Goal: Task Accomplishment & Management: Use online tool/utility

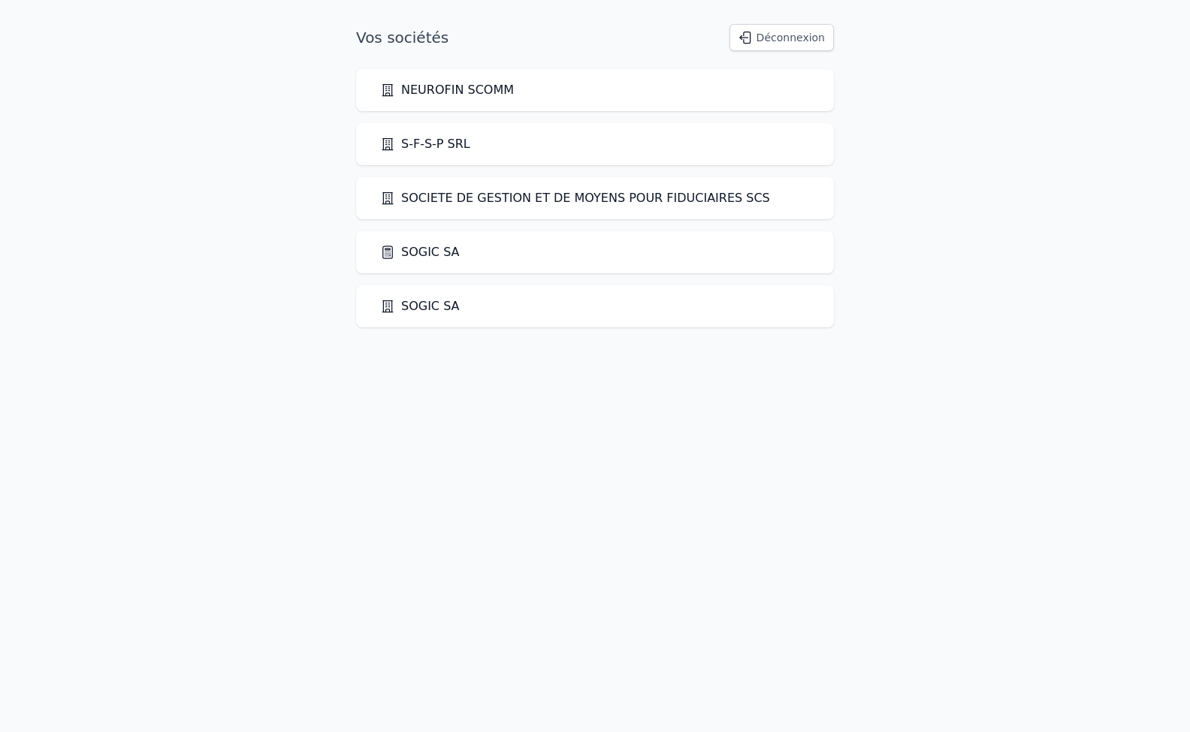
click at [426, 249] on link "SOGIC SA" at bounding box center [420, 252] width 80 height 18
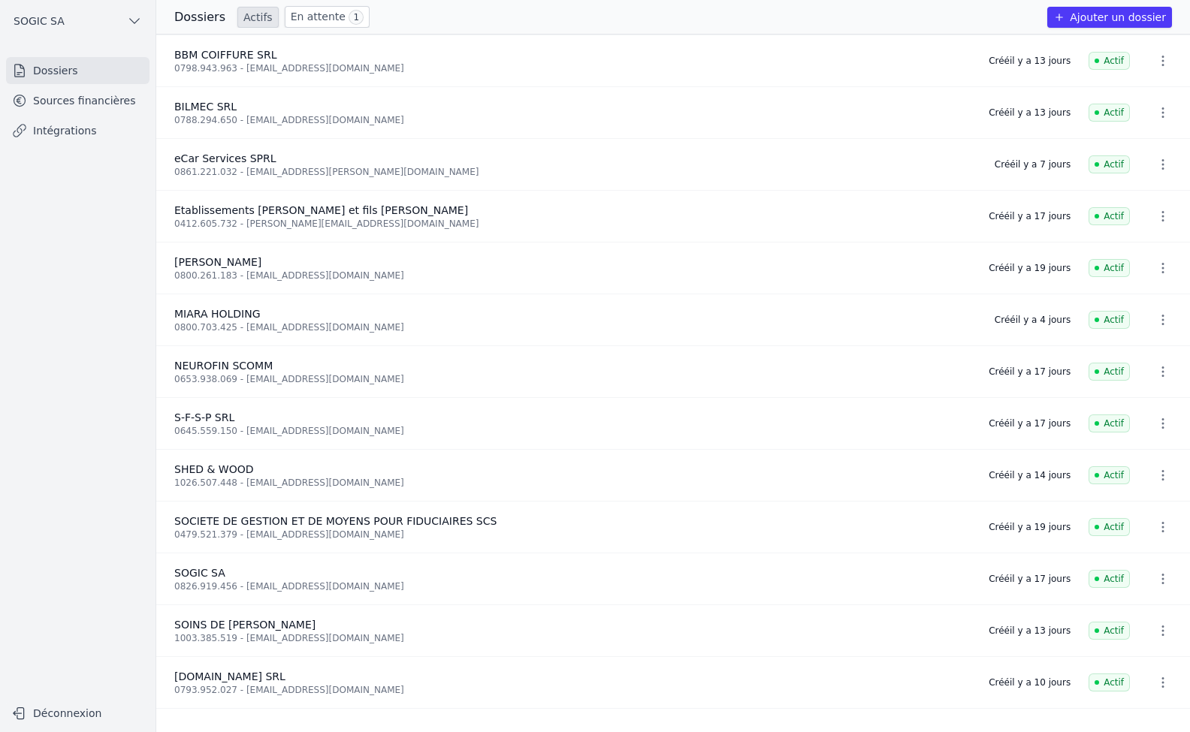
click at [62, 134] on link "Intégrations" at bounding box center [77, 130] width 143 height 27
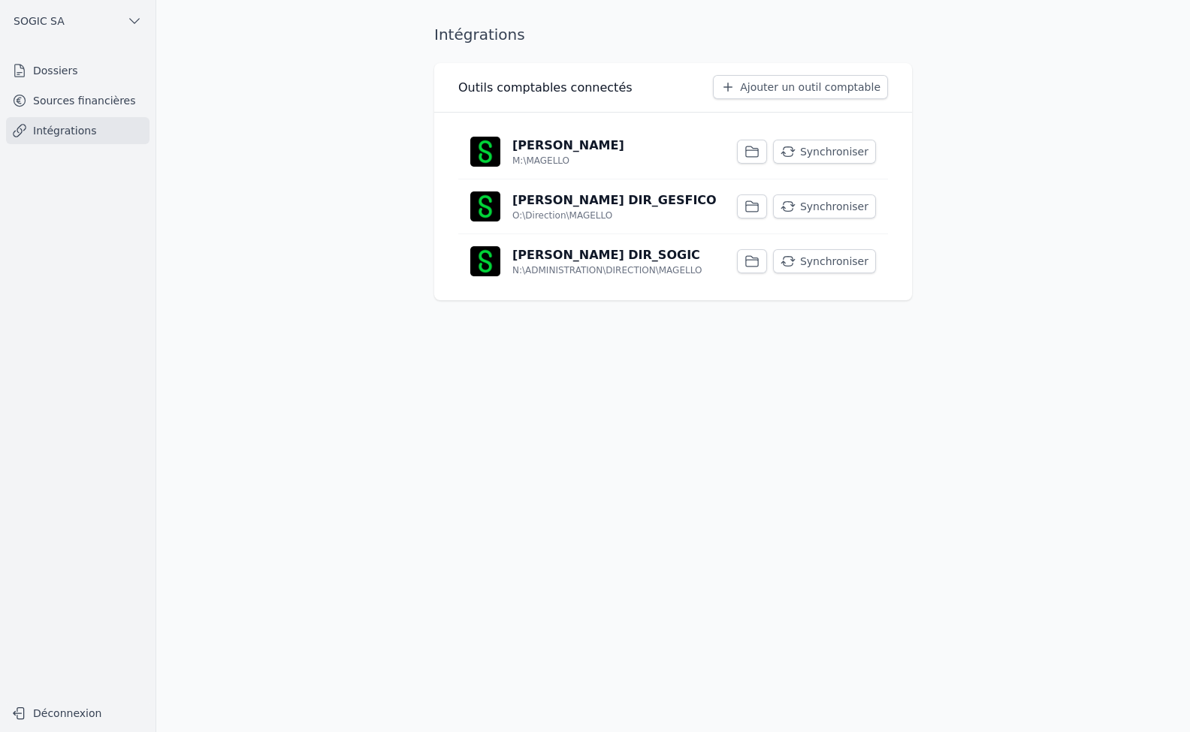
click at [847, 151] on button "Synchroniser" at bounding box center [824, 152] width 103 height 24
click at [825, 207] on button "Synchroniser" at bounding box center [824, 206] width 103 height 24
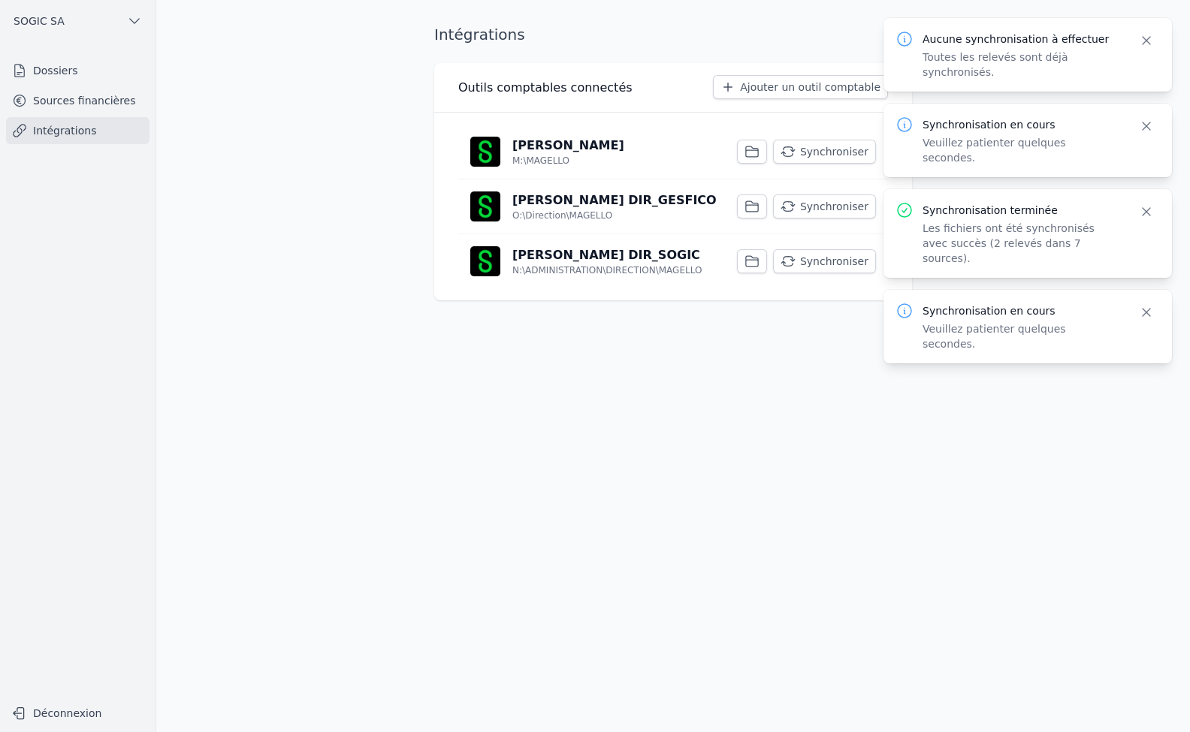
click at [820, 264] on button "Synchroniser" at bounding box center [824, 261] width 103 height 24
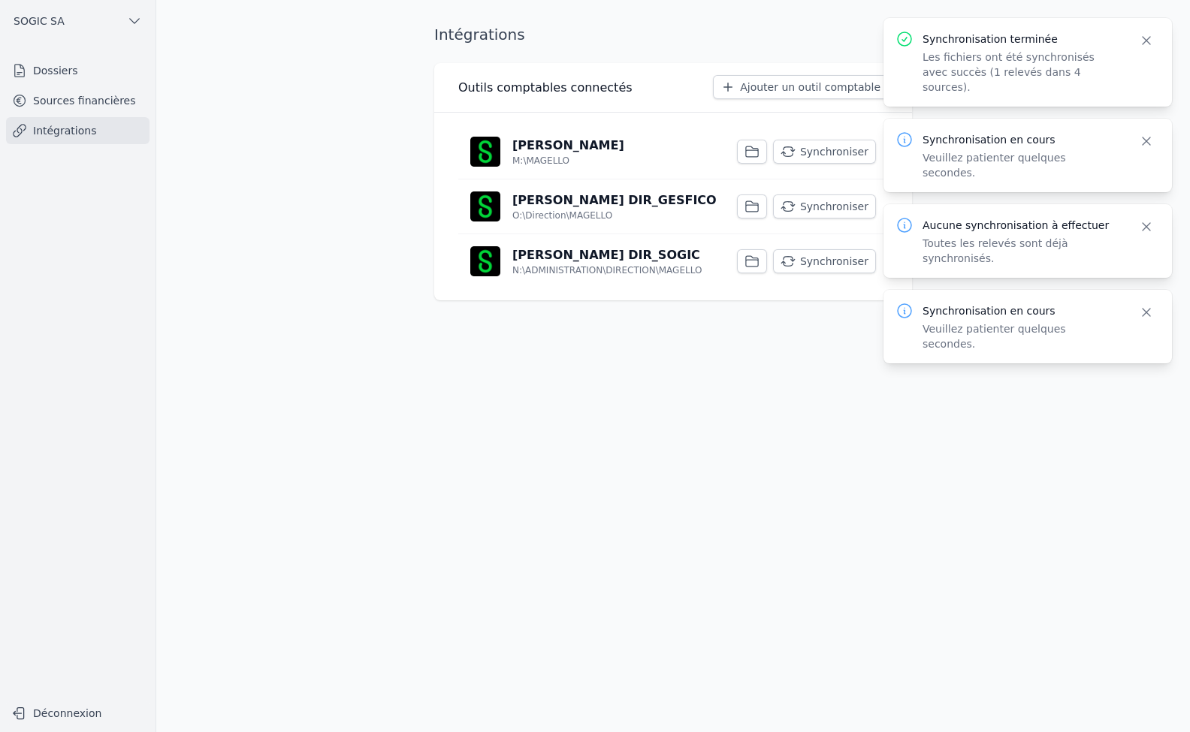
click at [89, 100] on link "Sources financières" at bounding box center [77, 100] width 143 height 27
